Goal: Contribute content

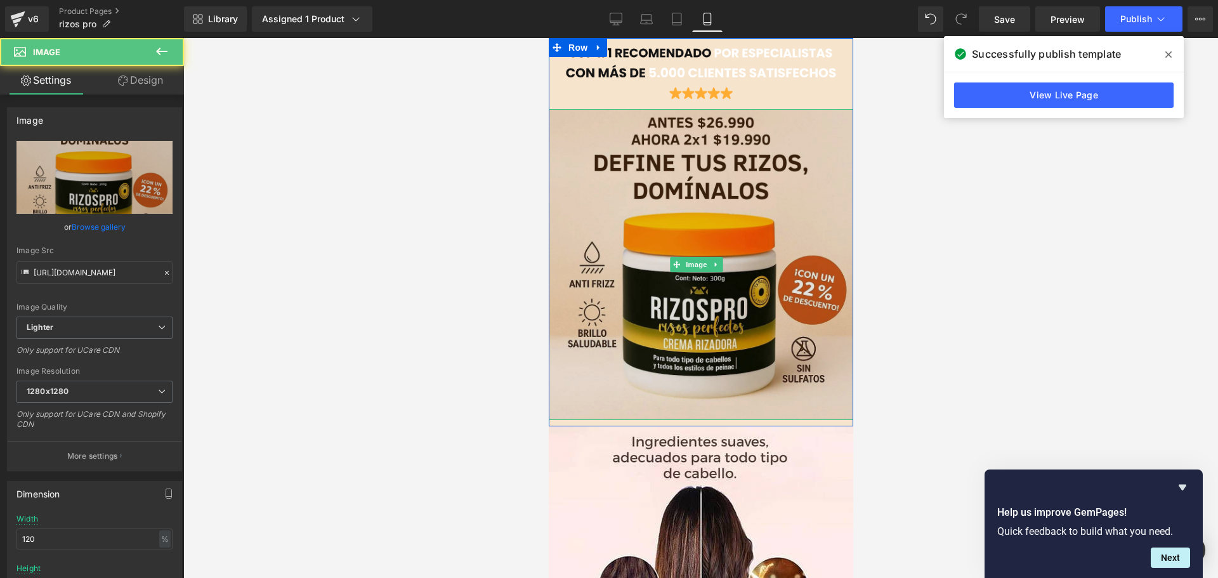
click at [707, 230] on img at bounding box center [700, 264] width 311 height 311
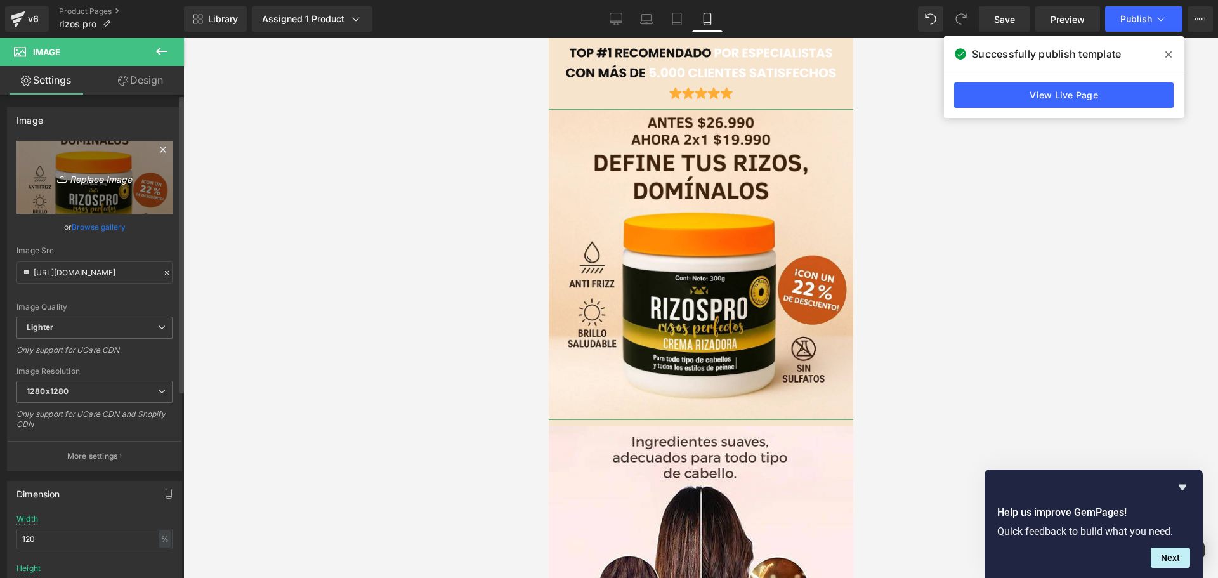
click at [118, 186] on link "Replace Image" at bounding box center [94, 177] width 156 height 73
type input "C:\fakepath\1.png"
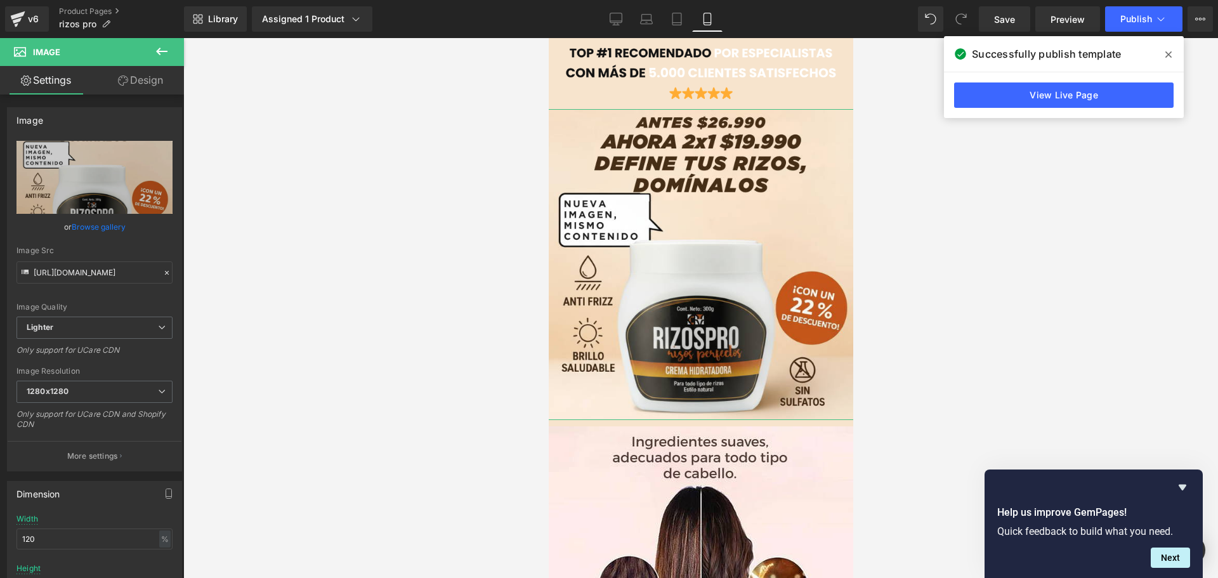
type input "[URL][DOMAIN_NAME]"
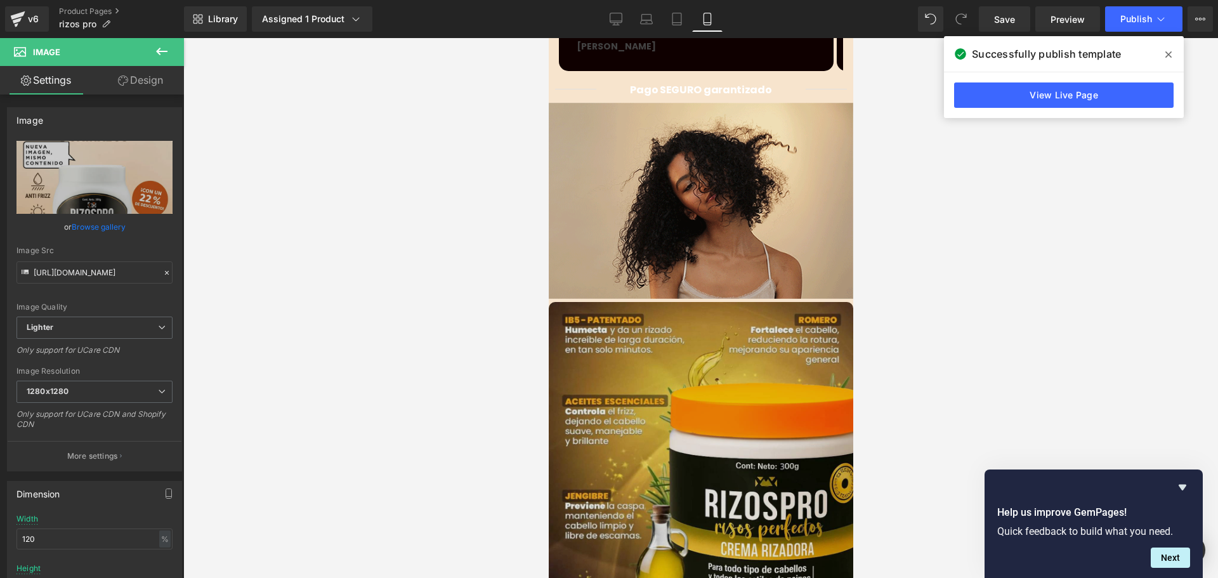
scroll to position [1191, 0]
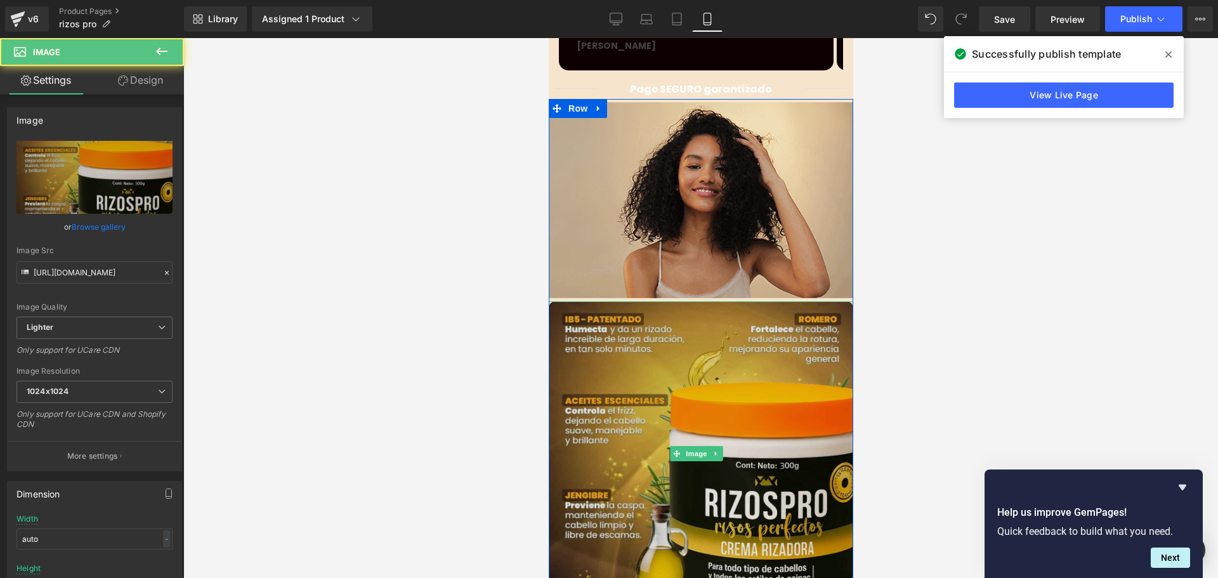
click at [711, 358] on img at bounding box center [700, 453] width 305 height 305
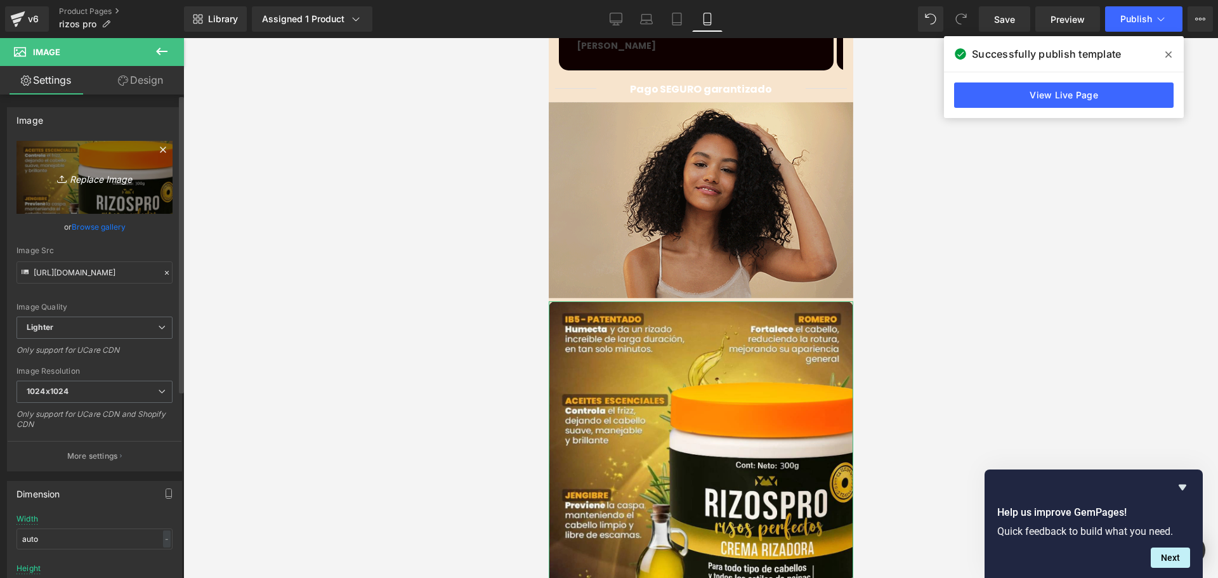
click at [129, 184] on icon "Replace Image" at bounding box center [95, 177] width 102 height 16
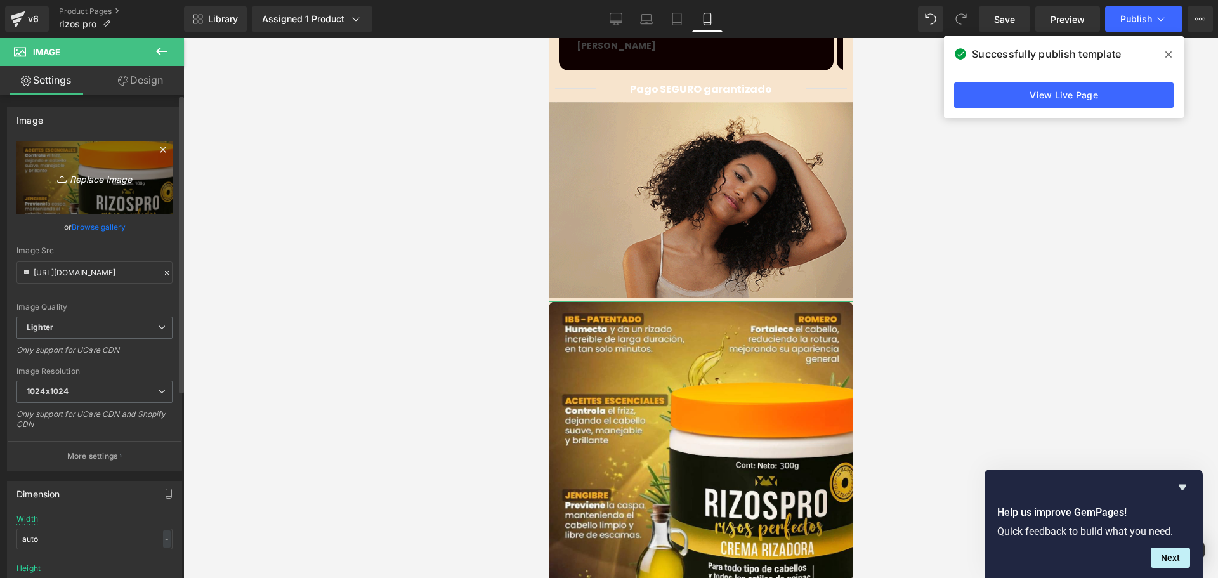
type input "C:\fakepath\5.png"
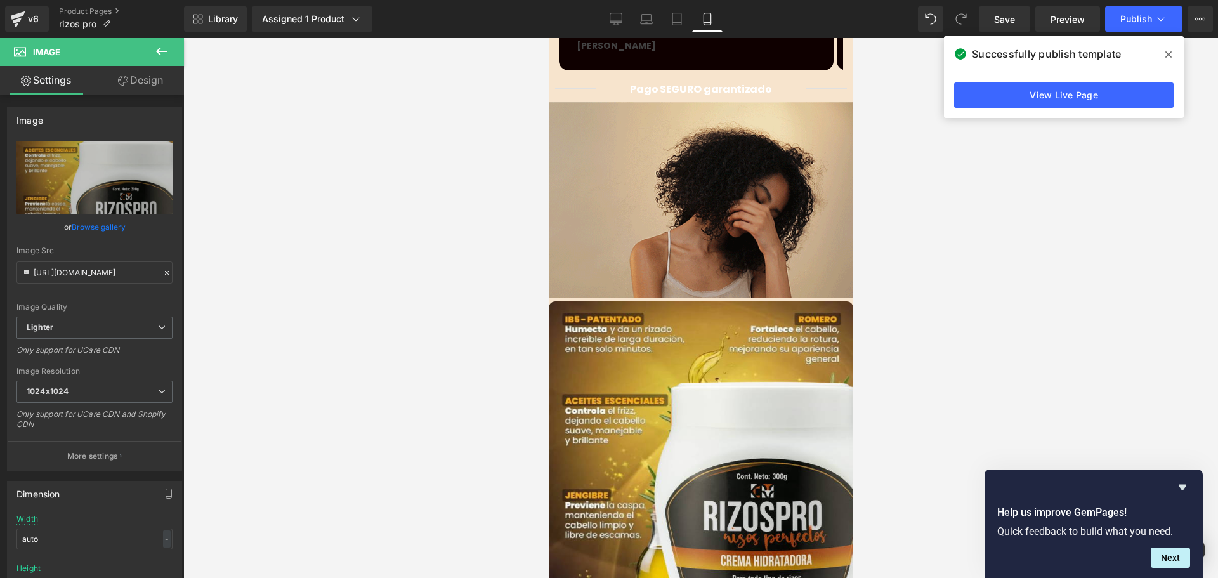
type input "[URL][DOMAIN_NAME]"
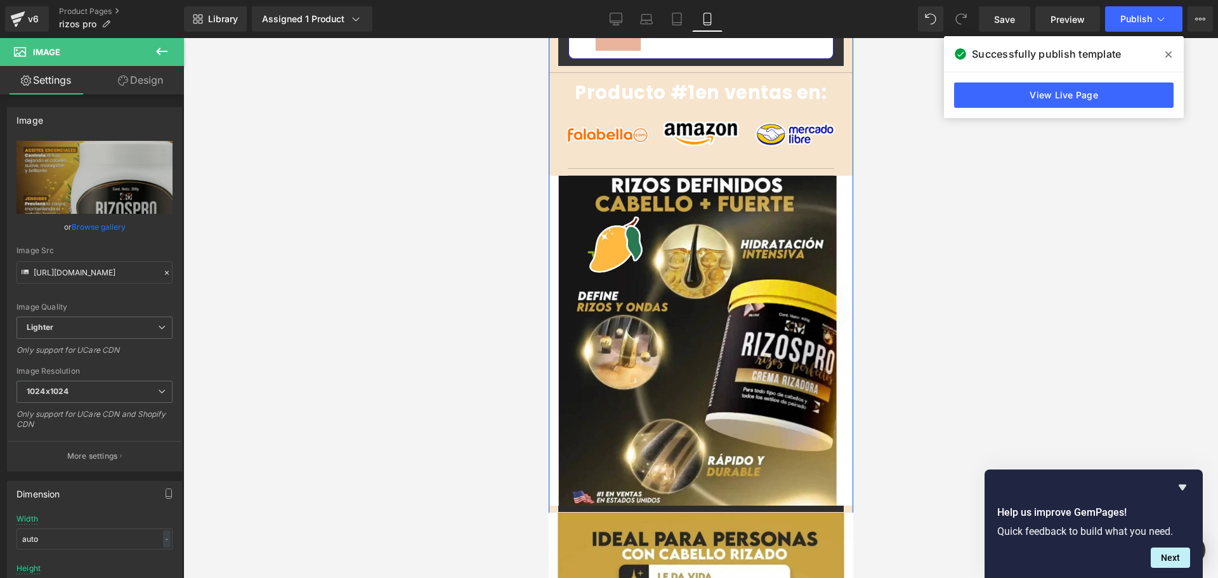
scroll to position [2193, 0]
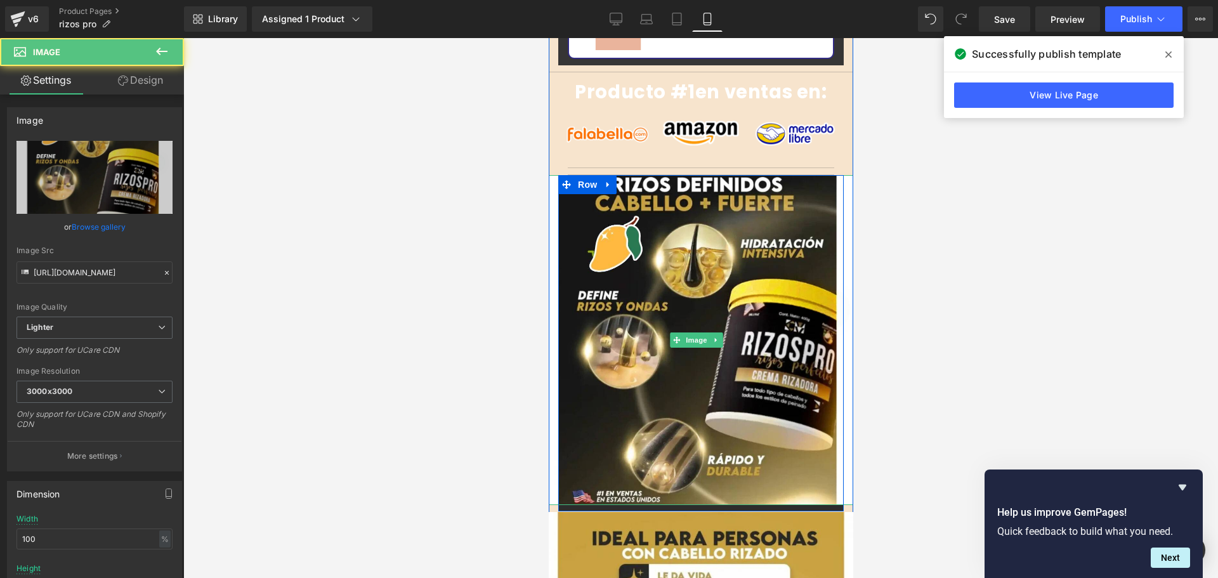
click at [678, 317] on img at bounding box center [700, 340] width 330 height 330
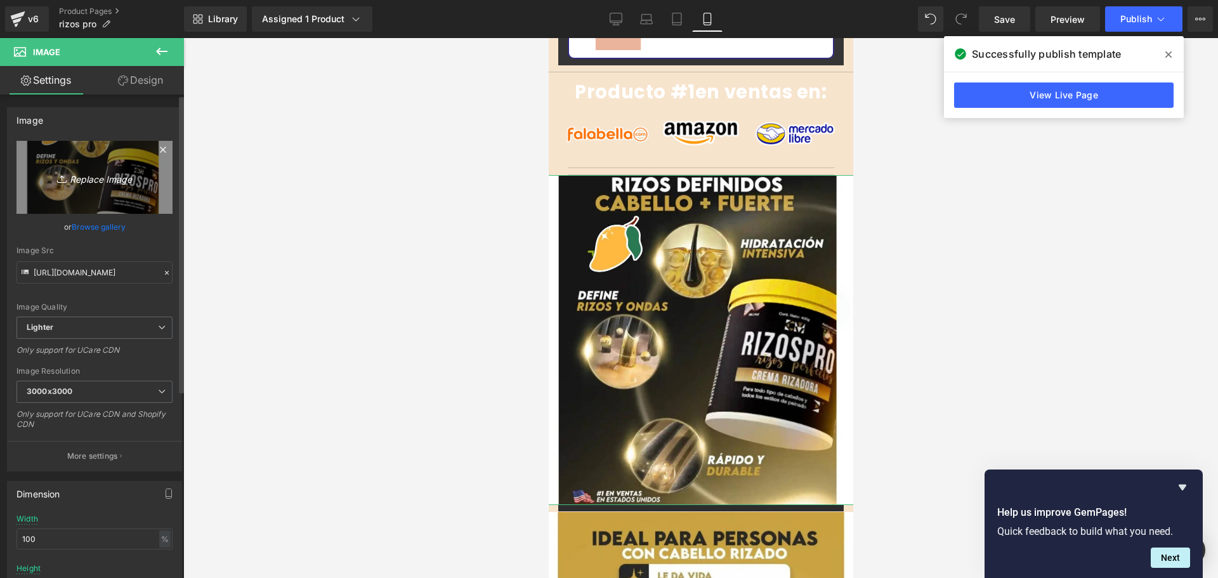
click at [122, 188] on link "Replace Image" at bounding box center [94, 177] width 156 height 73
type input "C:\fakepath\4.png"
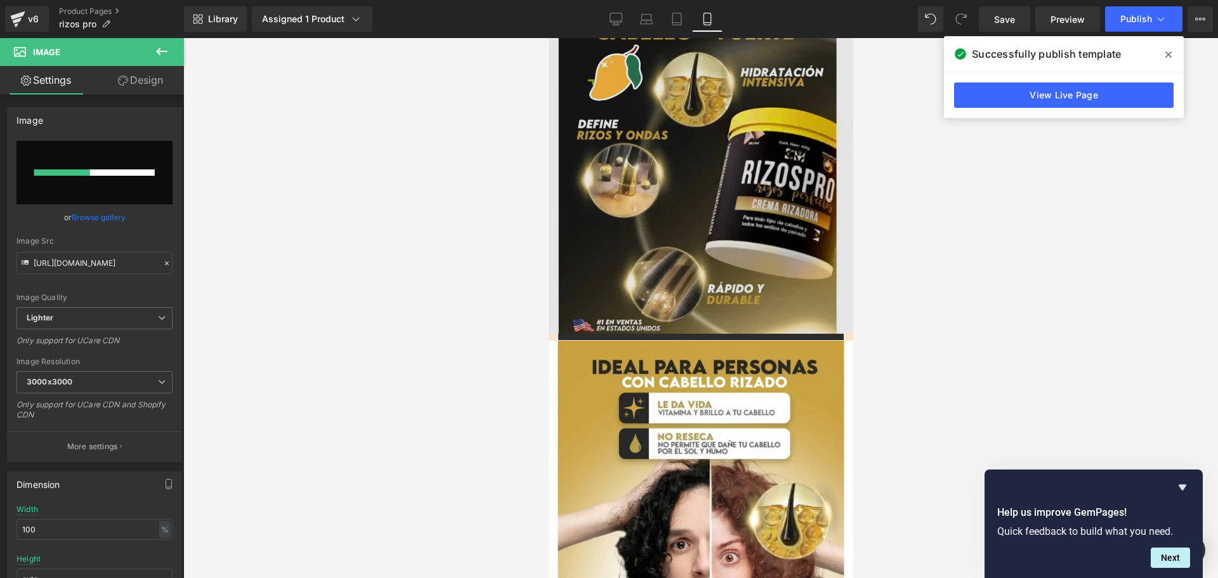
scroll to position [2365, 0]
type input "[URL][DOMAIN_NAME]"
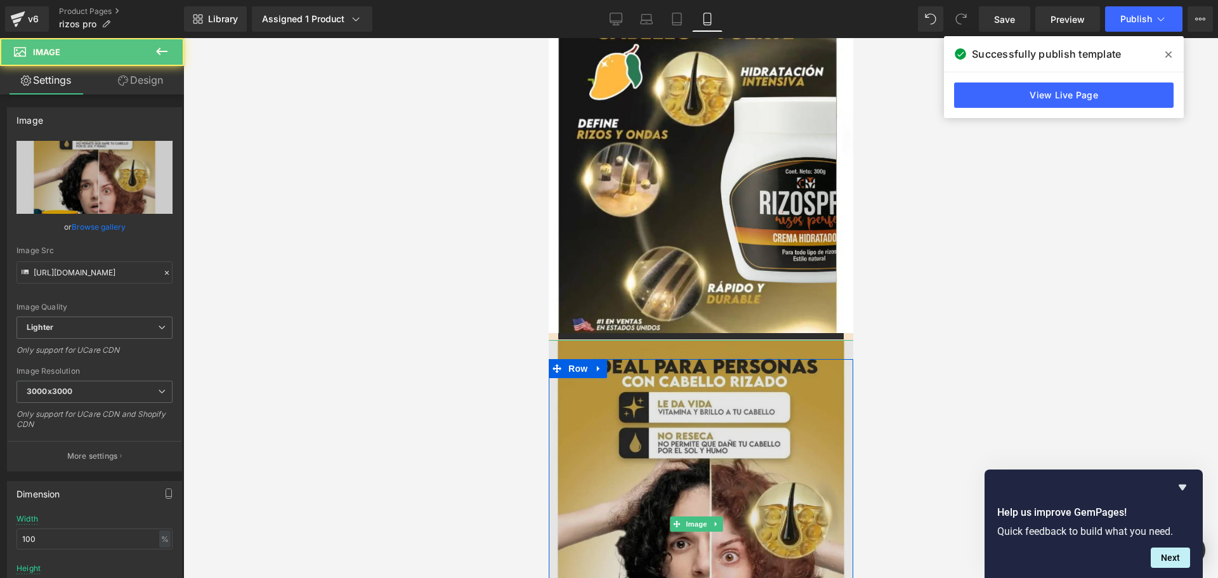
click at [692, 372] on img at bounding box center [700, 524] width 368 height 368
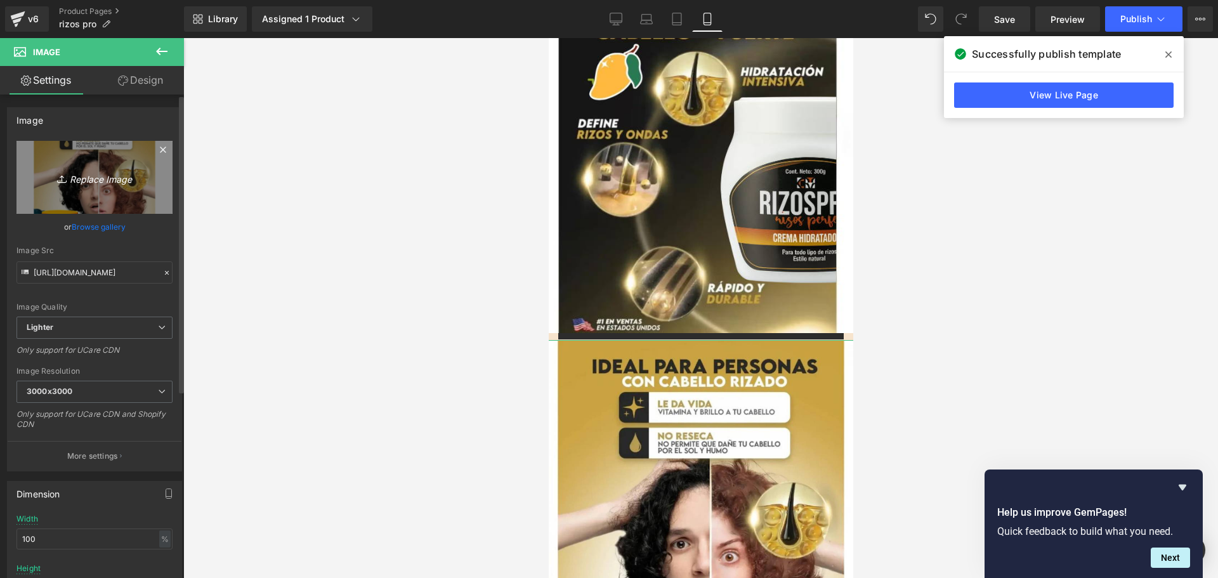
click at [102, 174] on icon "Replace Image" at bounding box center [95, 177] width 102 height 16
type input "C:\fakepath\2.png"
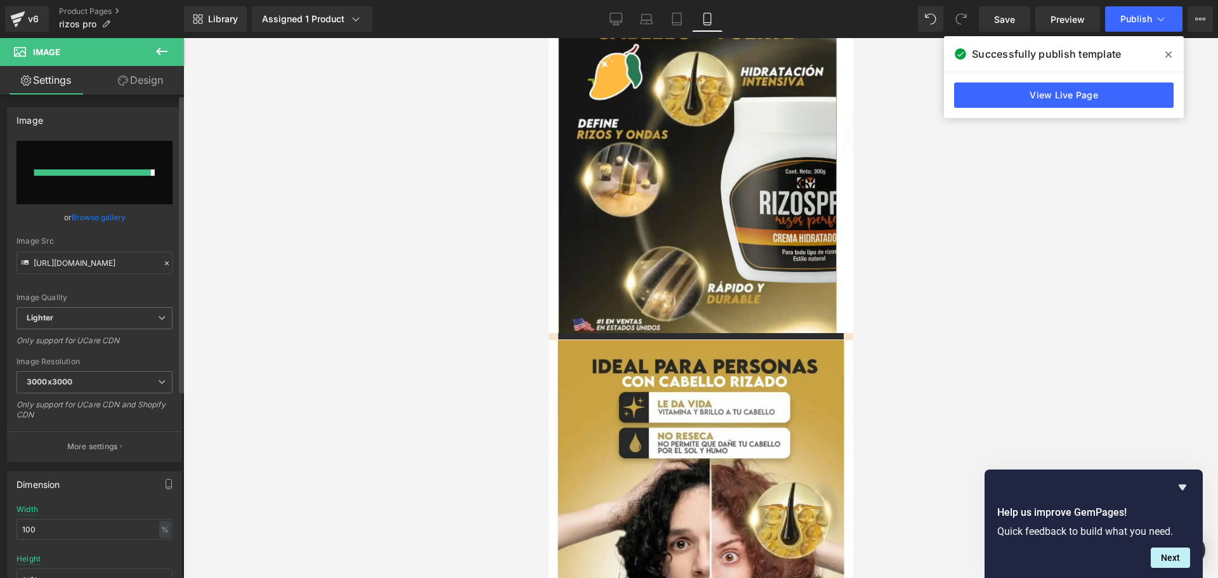
type input "[URL][DOMAIN_NAME]"
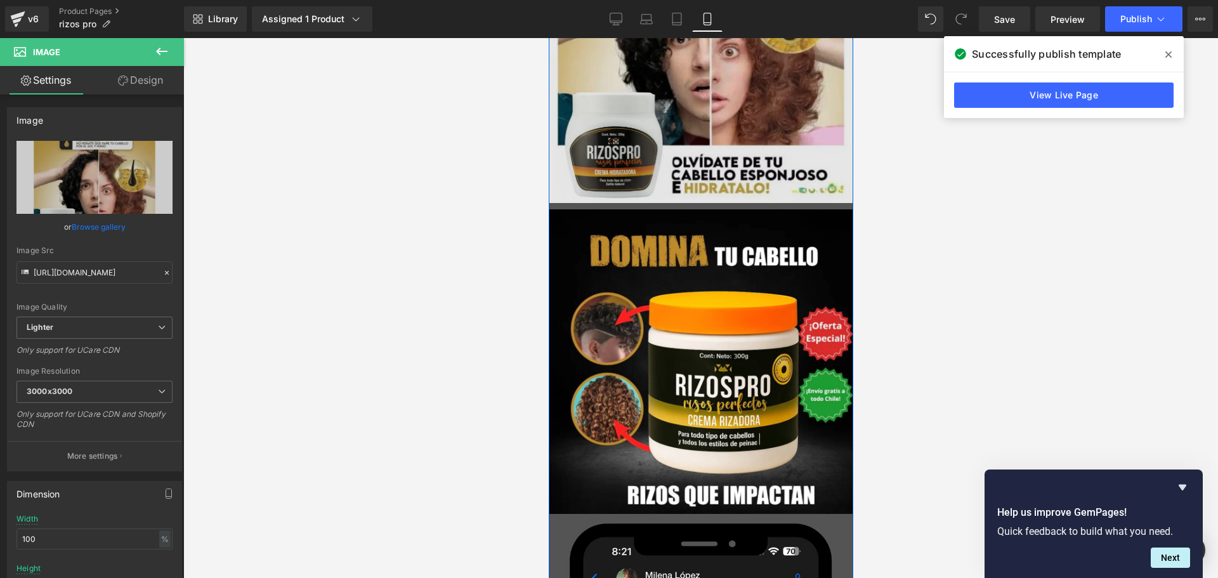
scroll to position [2870, 0]
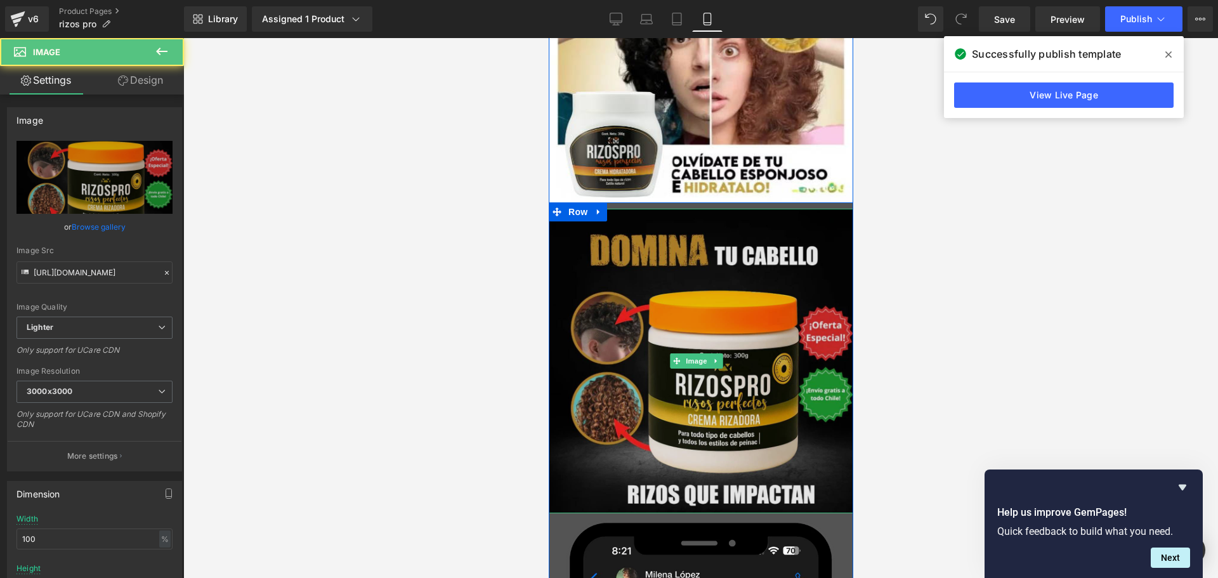
click at [662, 317] on img at bounding box center [700, 361] width 305 height 305
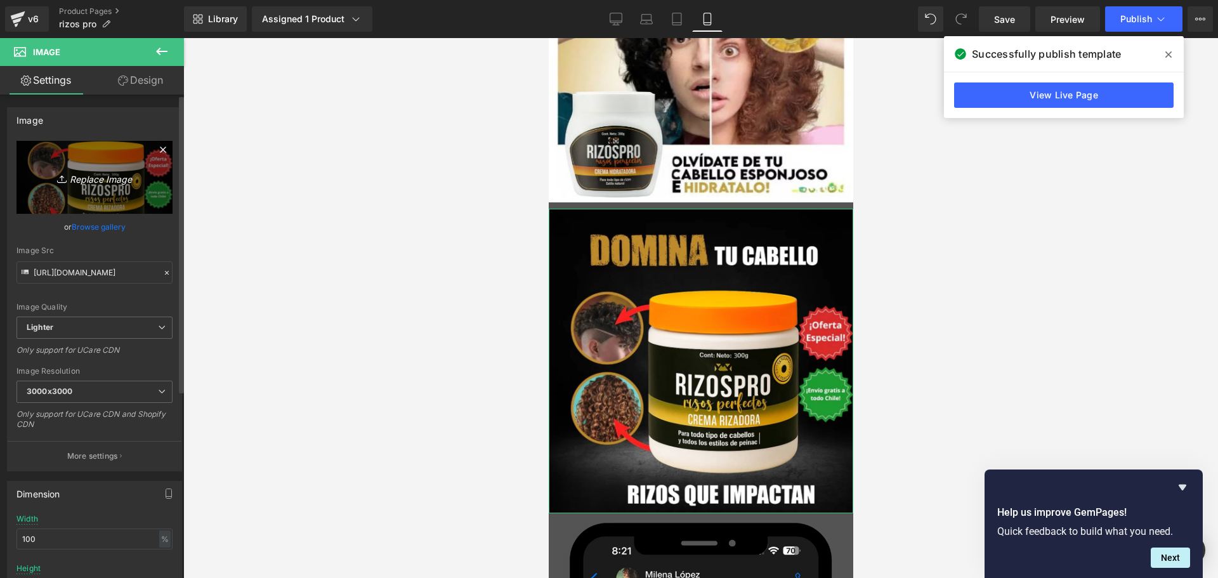
click at [104, 171] on icon "Replace Image" at bounding box center [95, 177] width 102 height 16
type input "C:\fakepath\3.png"
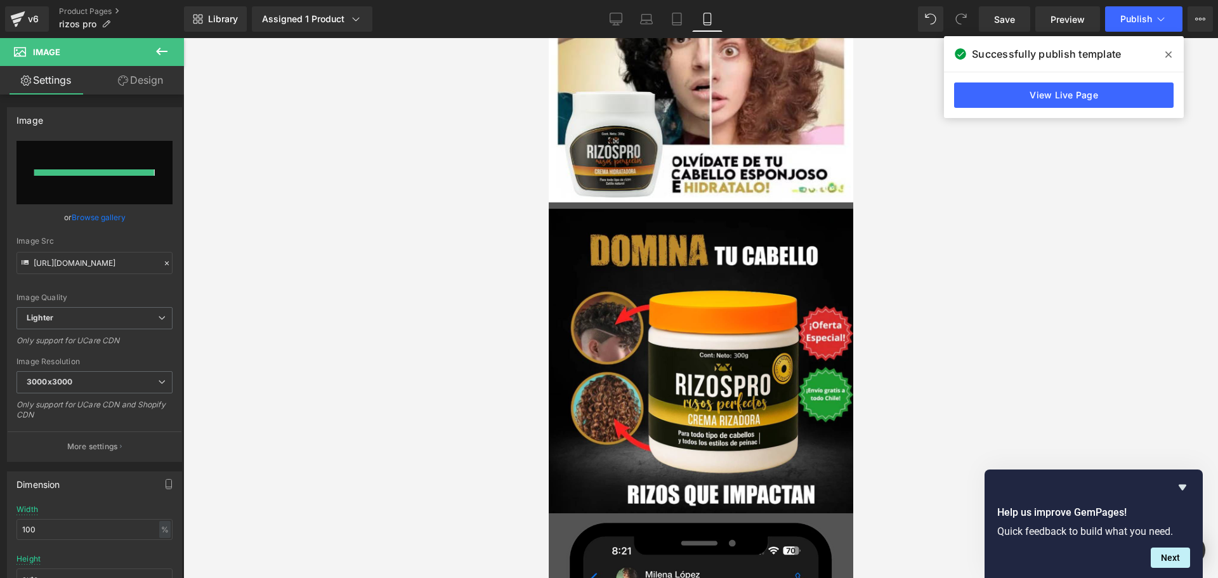
type input "[URL][DOMAIN_NAME]"
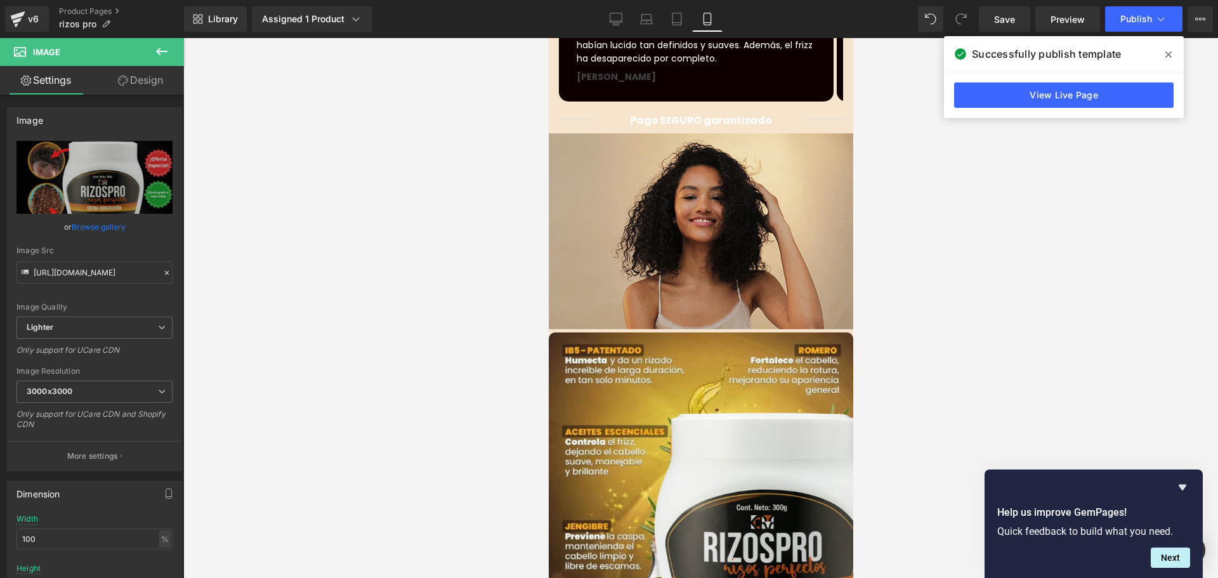
scroll to position [1152, 0]
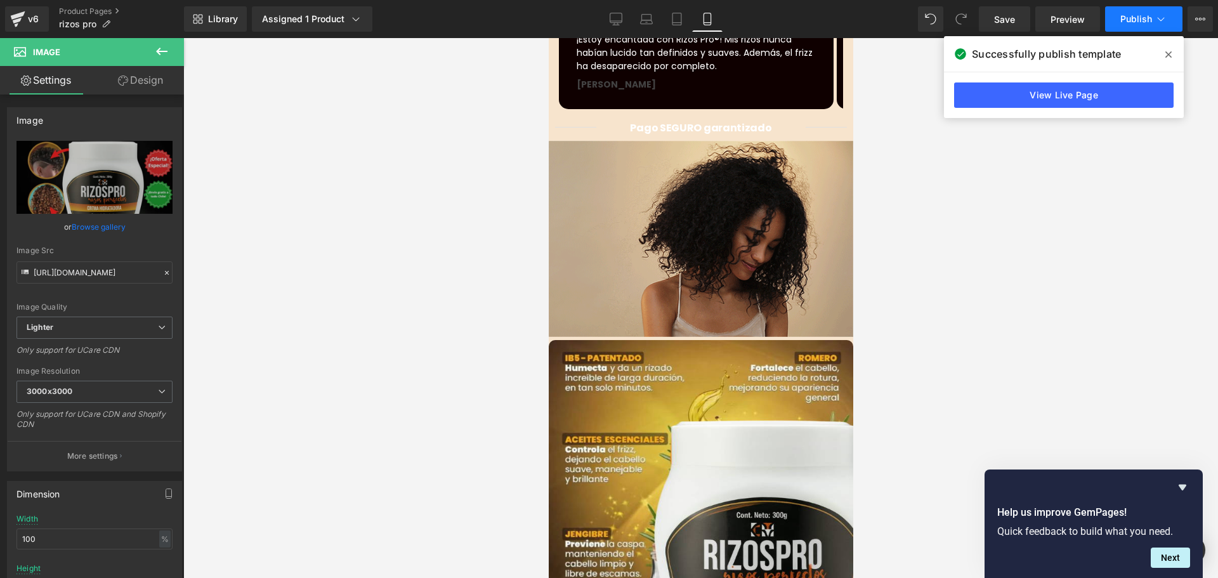
click at [1133, 18] on span "Publish" at bounding box center [1136, 19] width 32 height 10
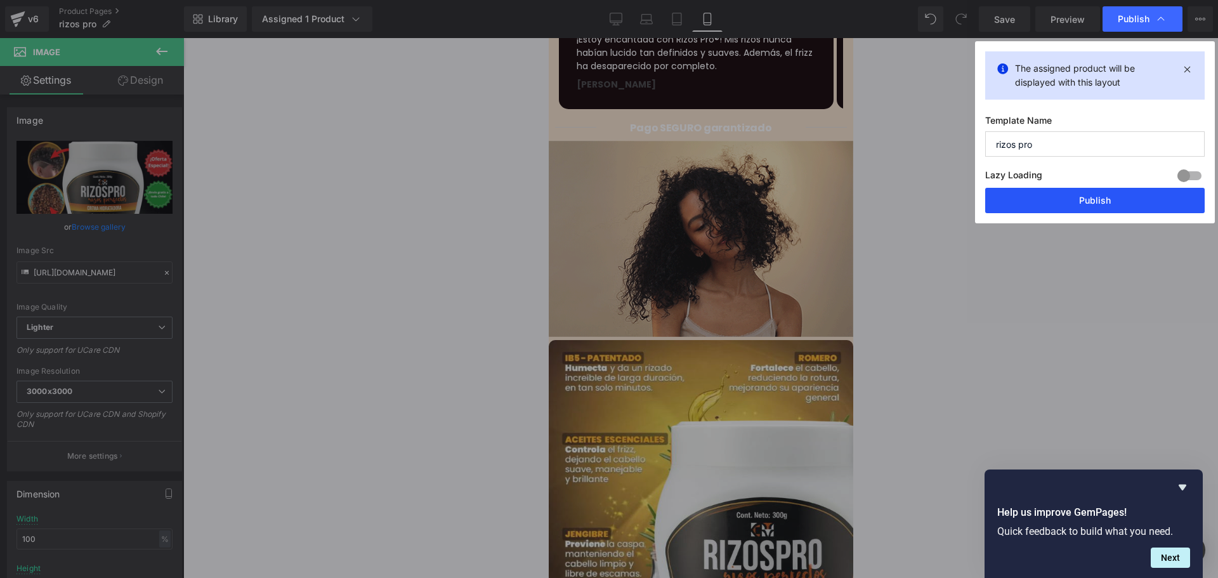
click at [1061, 204] on button "Publish" at bounding box center [1095, 200] width 220 height 25
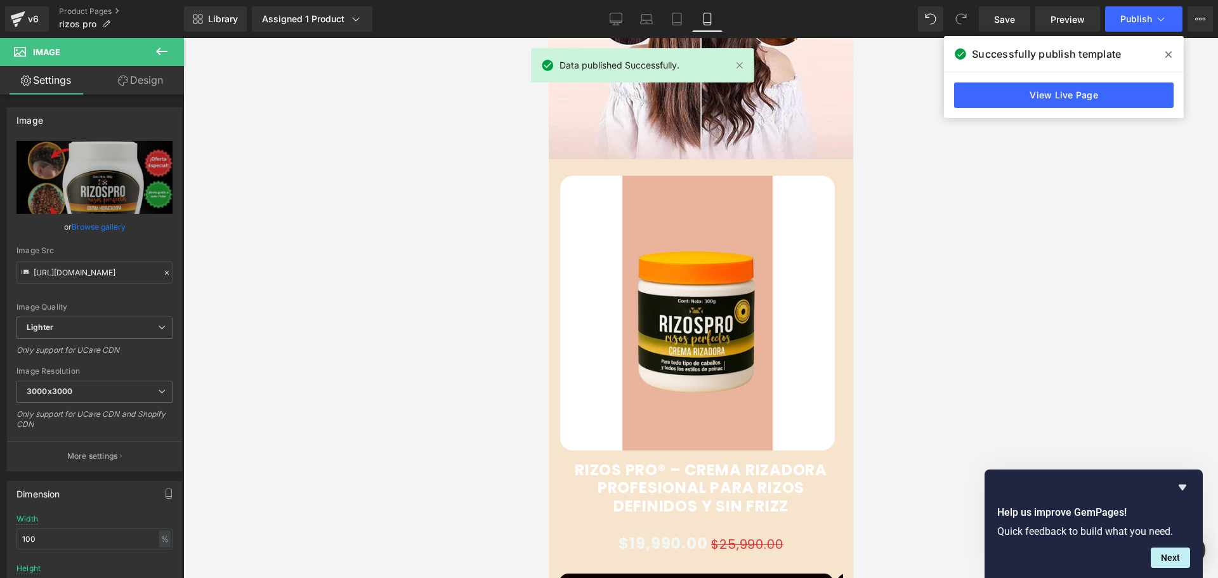
scroll to position [572, 0]
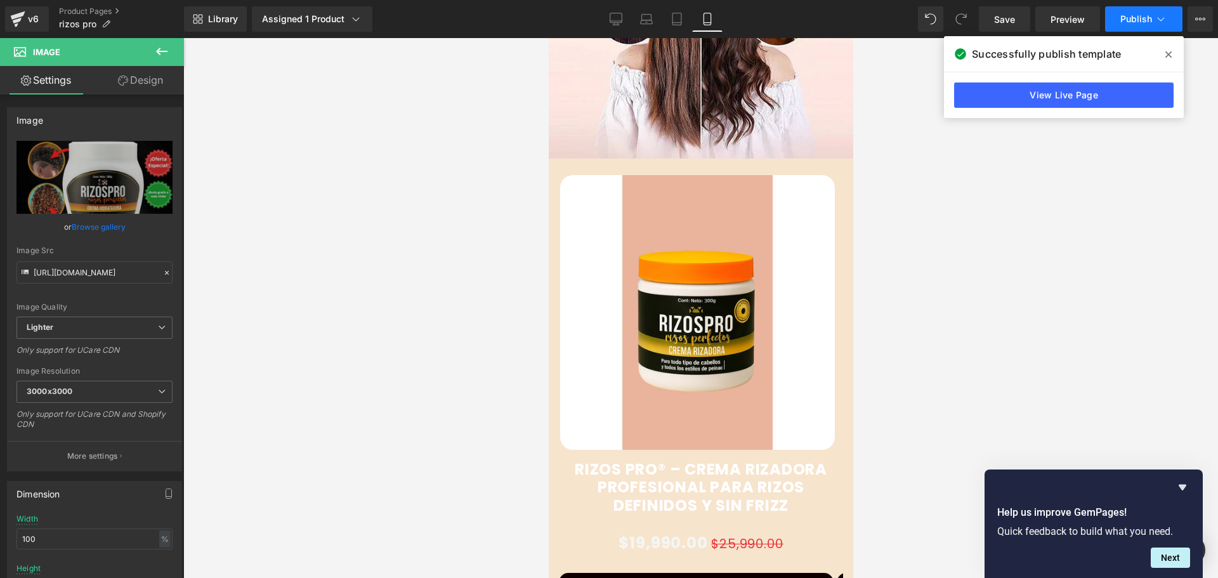
click at [1128, 20] on span "Publish" at bounding box center [1136, 19] width 32 height 10
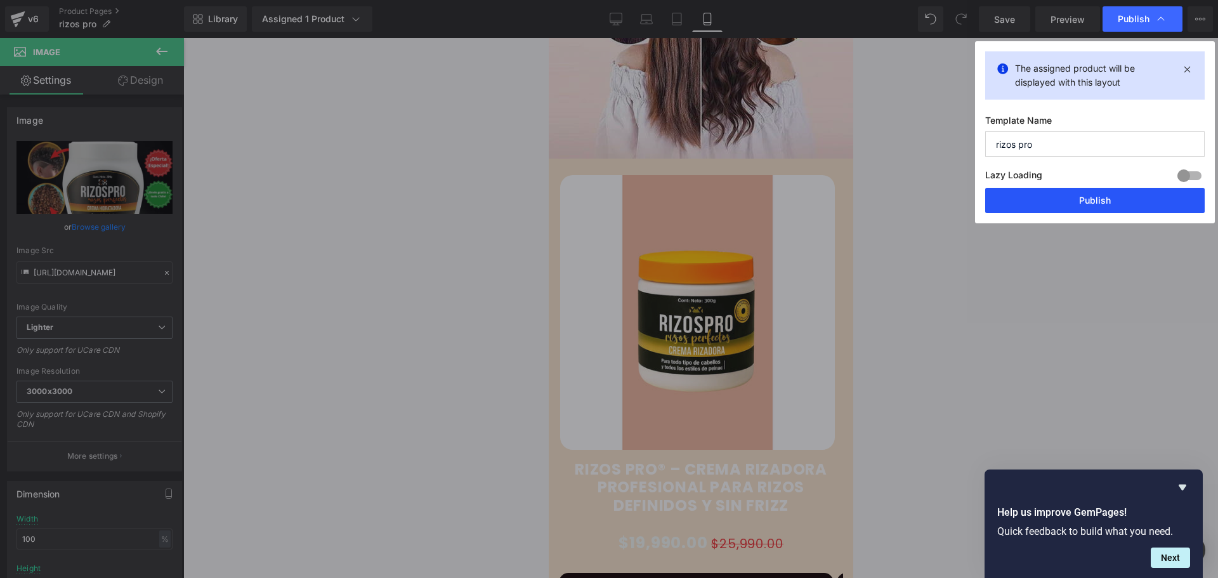
click at [1109, 206] on button "Publish" at bounding box center [1095, 200] width 220 height 25
